Goal: Information Seeking & Learning: Learn about a topic

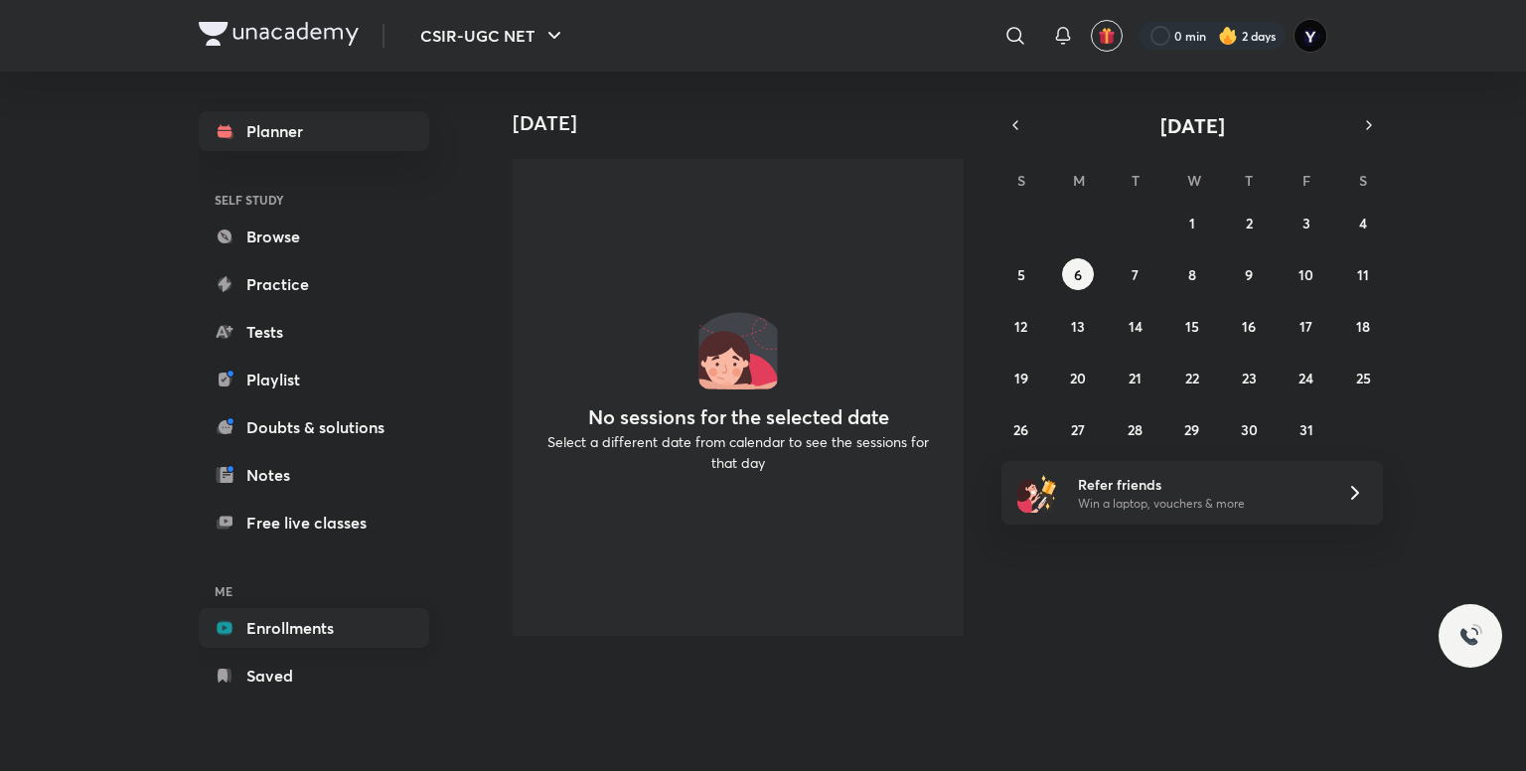
click at [245, 614] on link "Enrollments" at bounding box center [314, 628] width 231 height 40
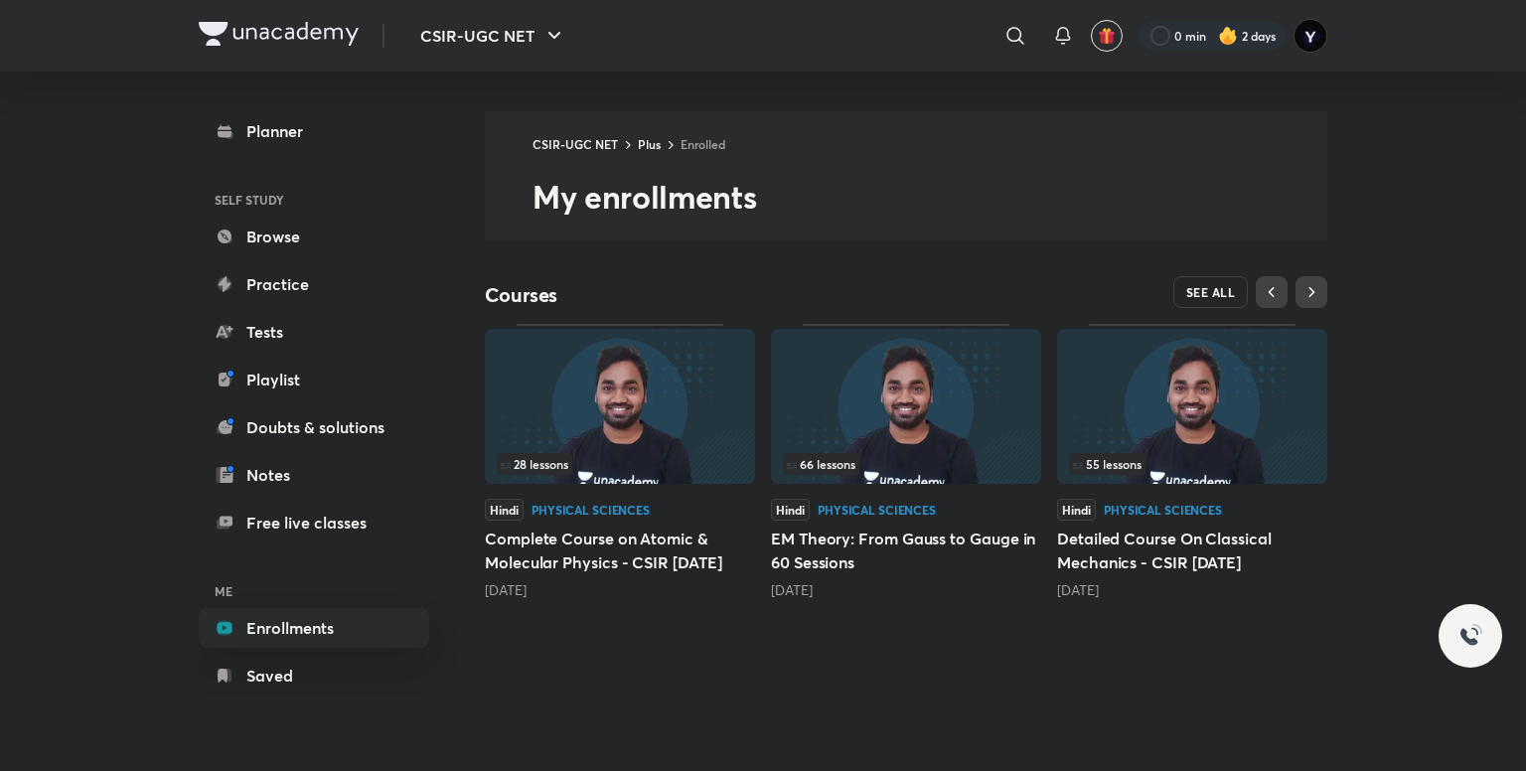
click at [1200, 278] on button "SEE ALL" at bounding box center [1212, 292] width 76 height 32
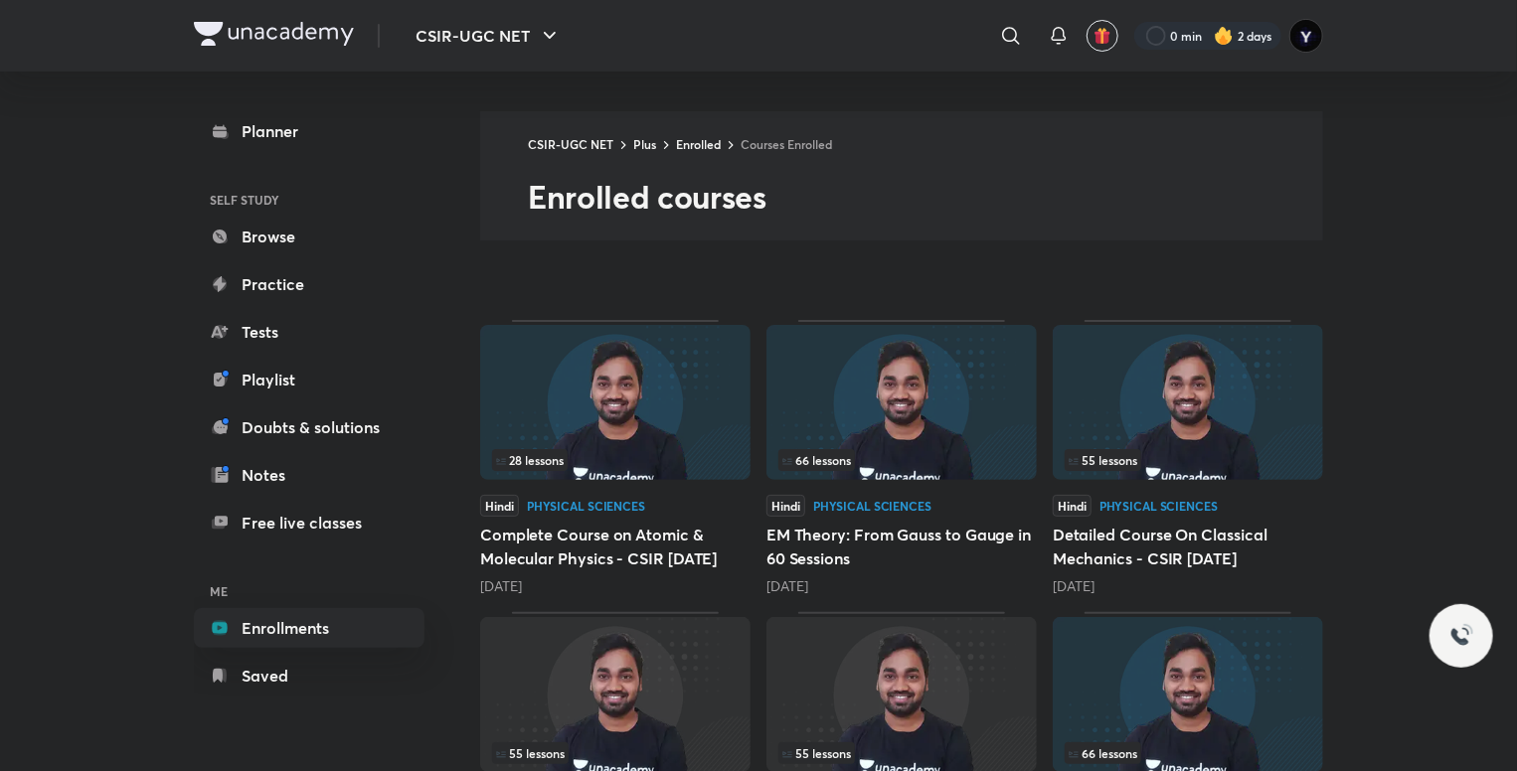
scroll to position [211, 0]
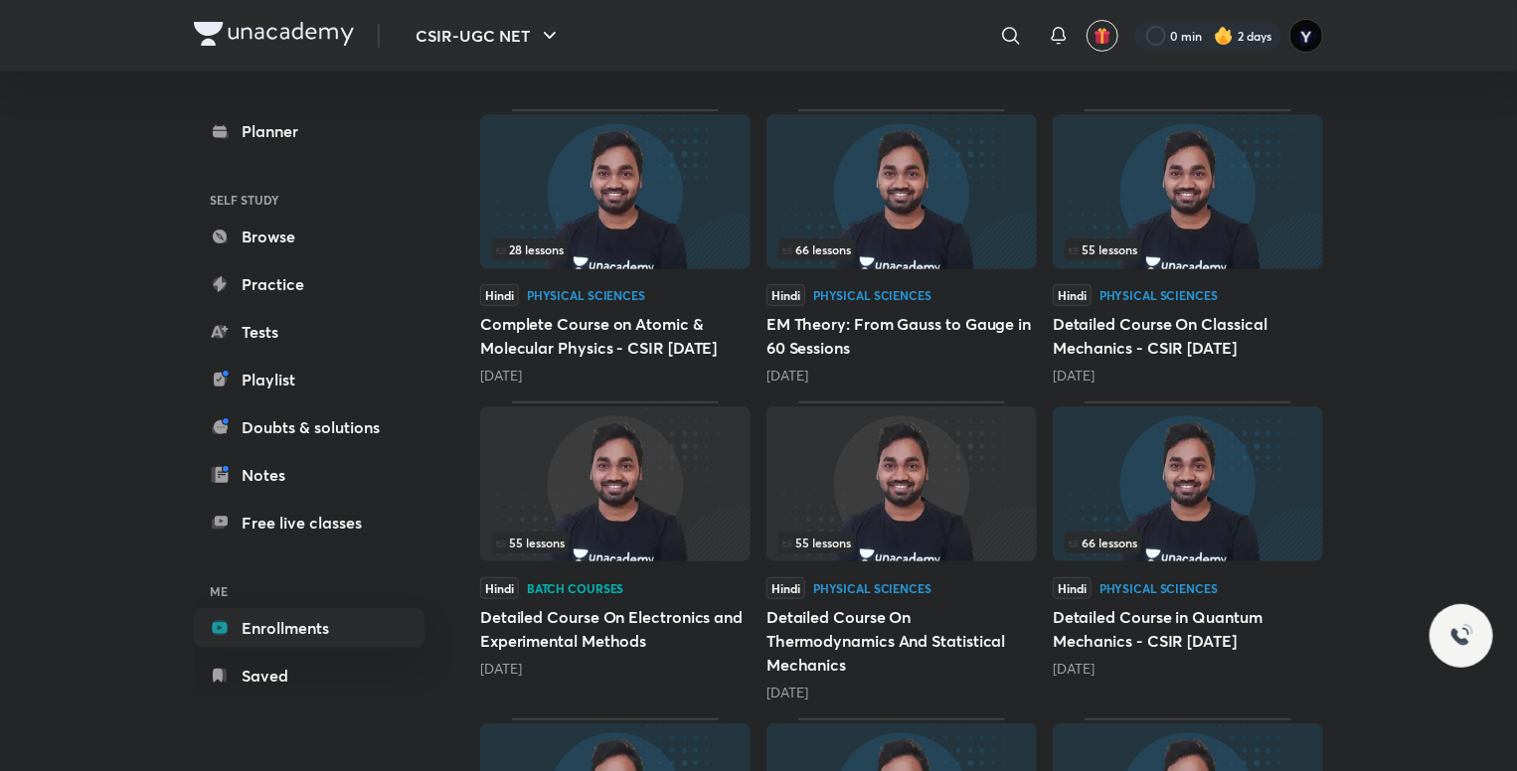
click at [639, 507] on img at bounding box center [615, 483] width 270 height 155
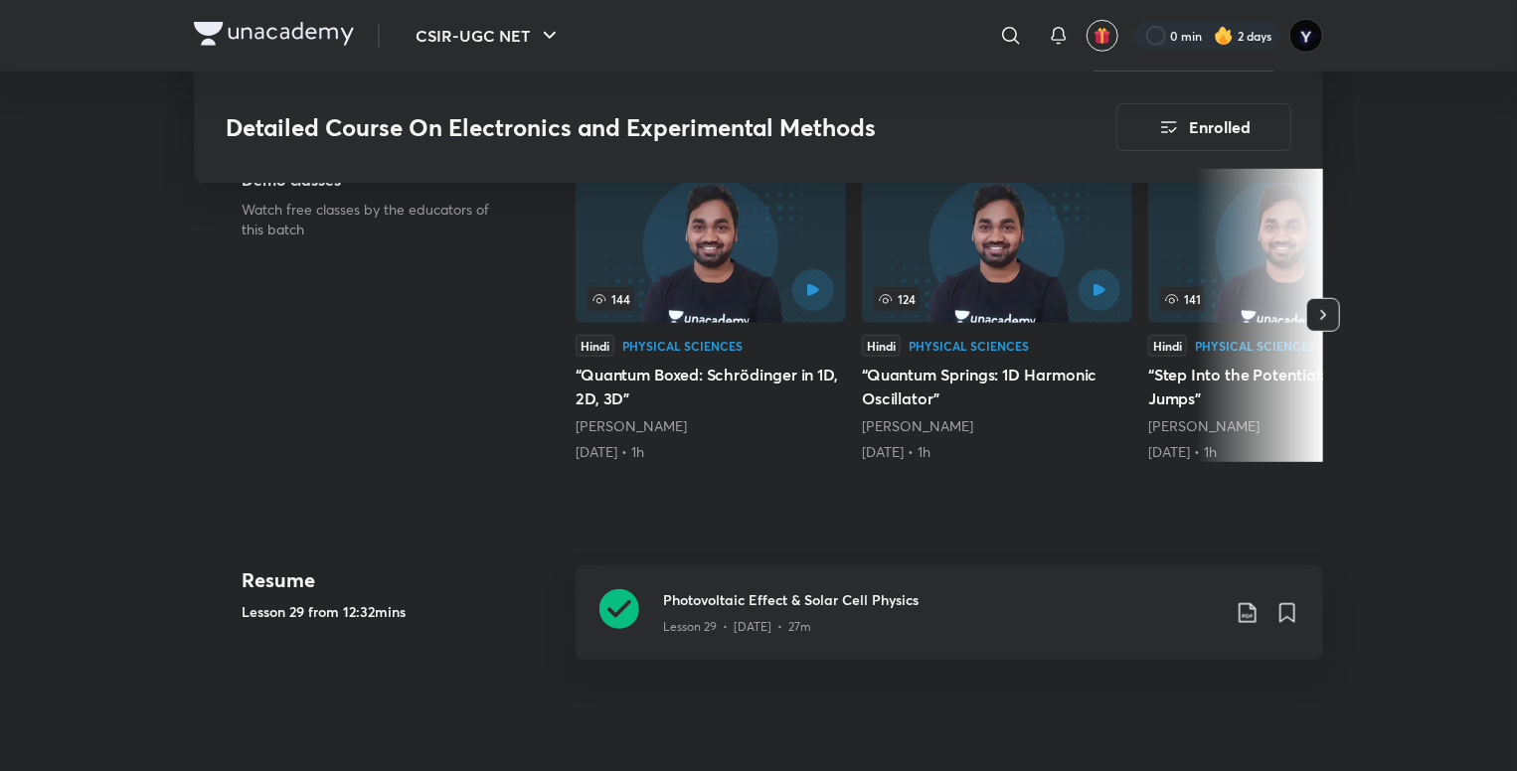
scroll to position [598, 0]
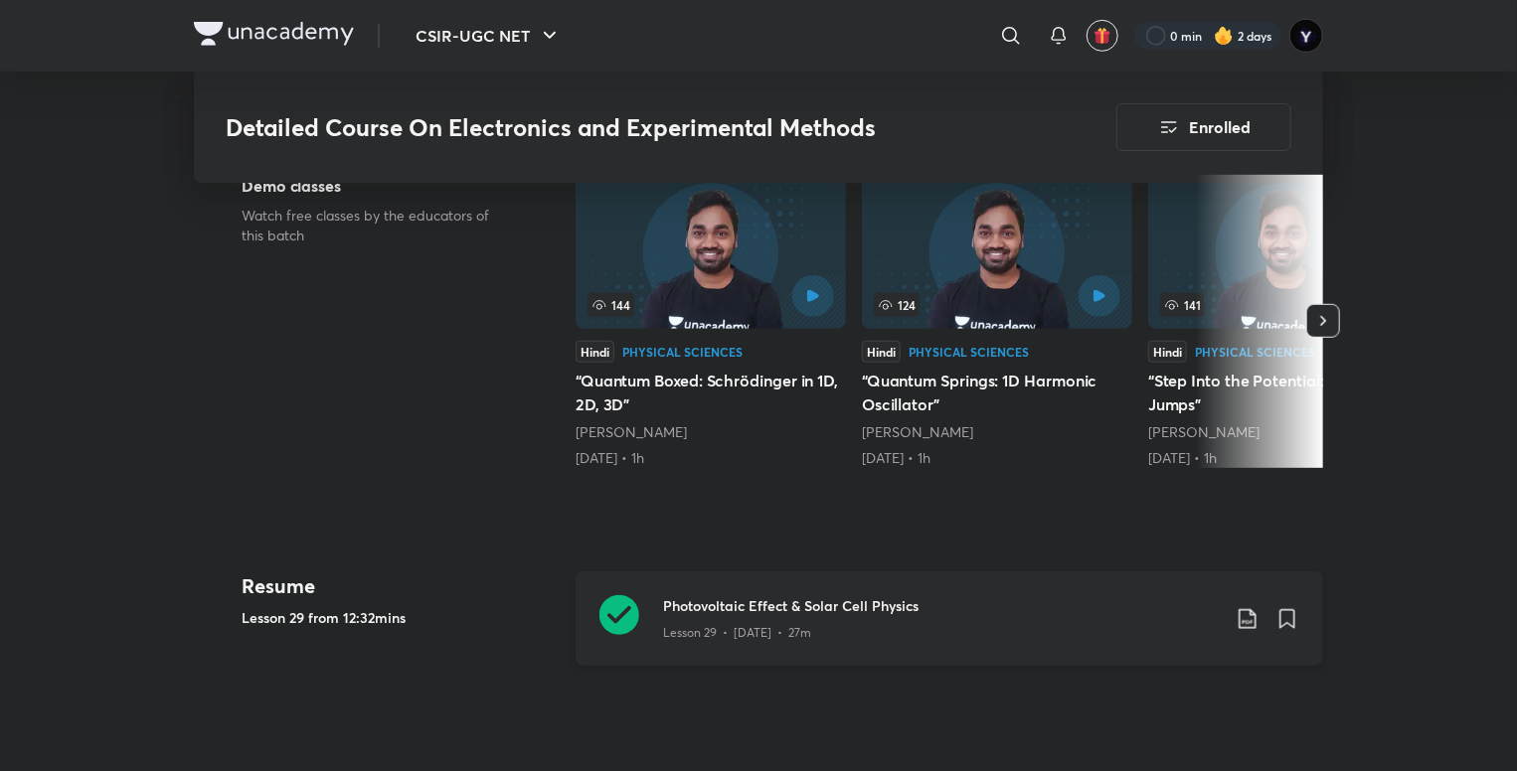
click at [791, 595] on h3 "Photovoltaic Effect & Solar Cell Physics" at bounding box center [941, 605] width 557 height 21
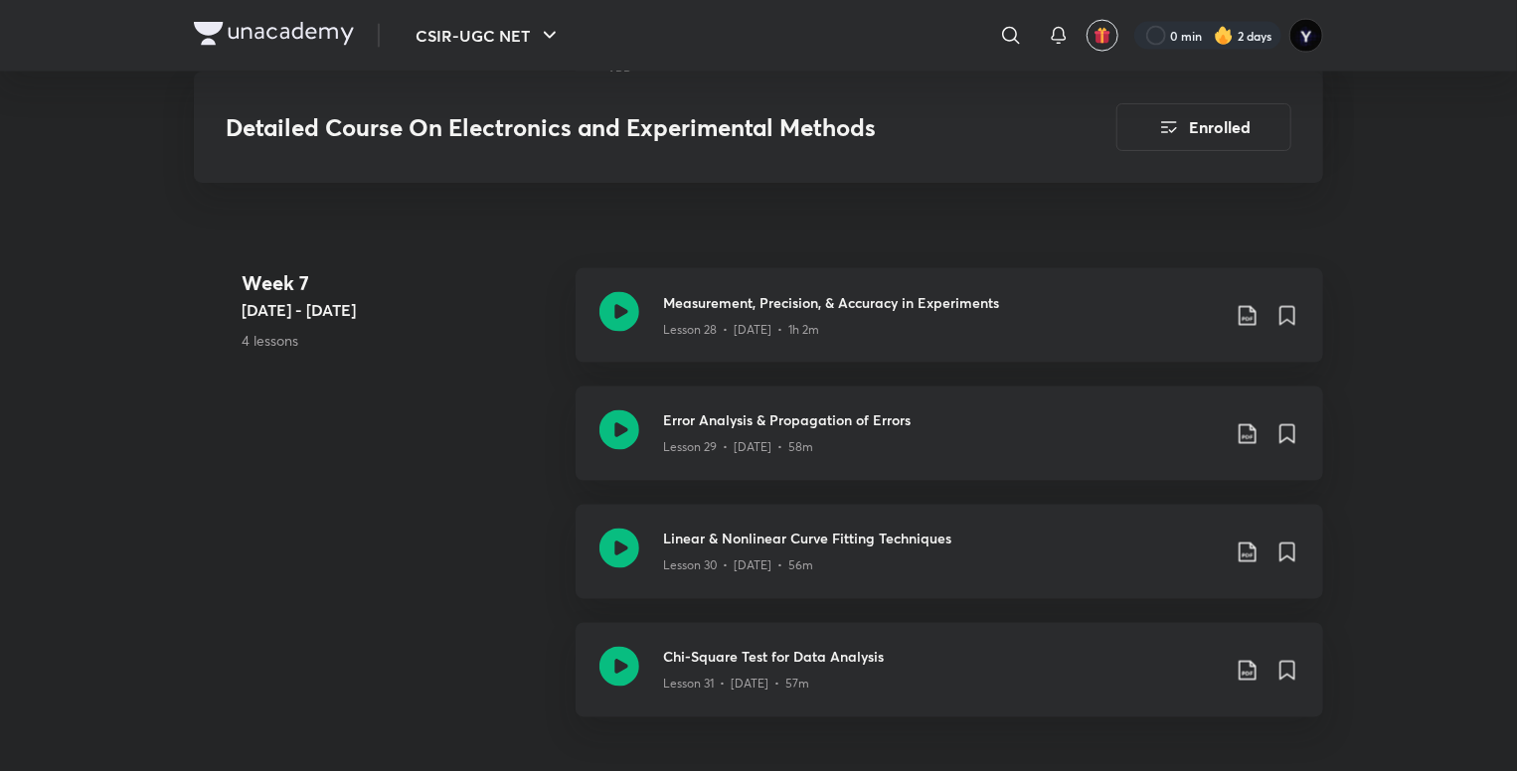
scroll to position [5335, 0]
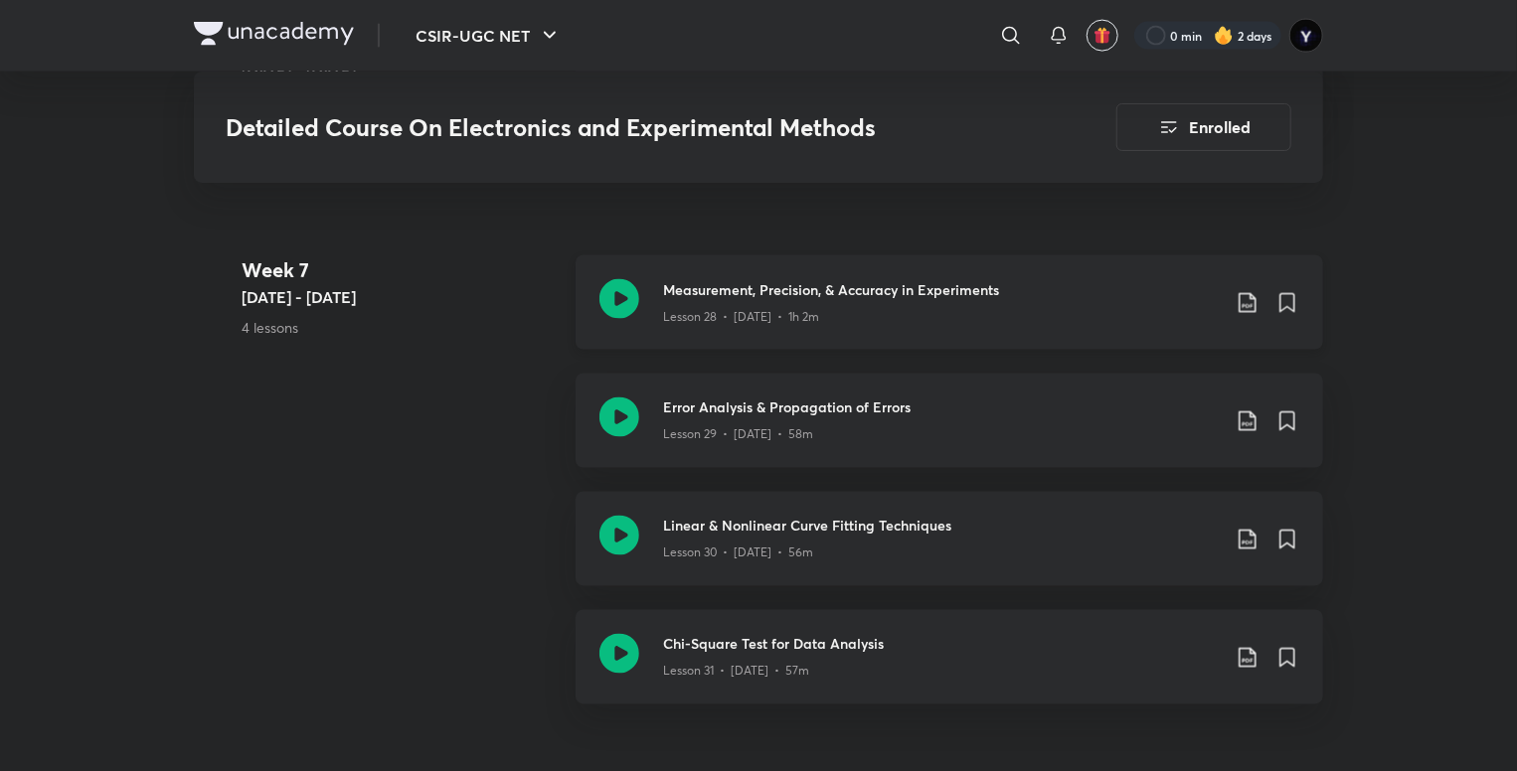
click at [893, 295] on h3 "Measurement, Precision, & Accuracy in Experiments" at bounding box center [941, 289] width 557 height 21
